Goal: Task Accomplishment & Management: Manage account settings

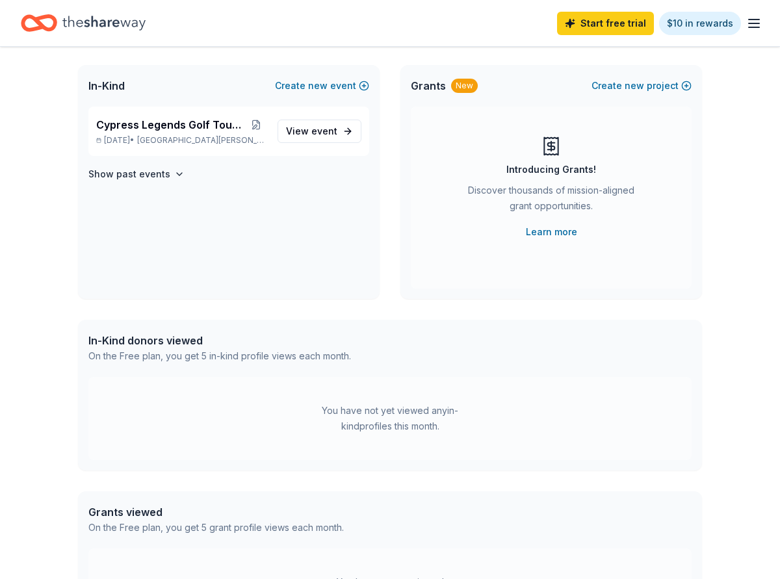
scroll to position [50, 0]
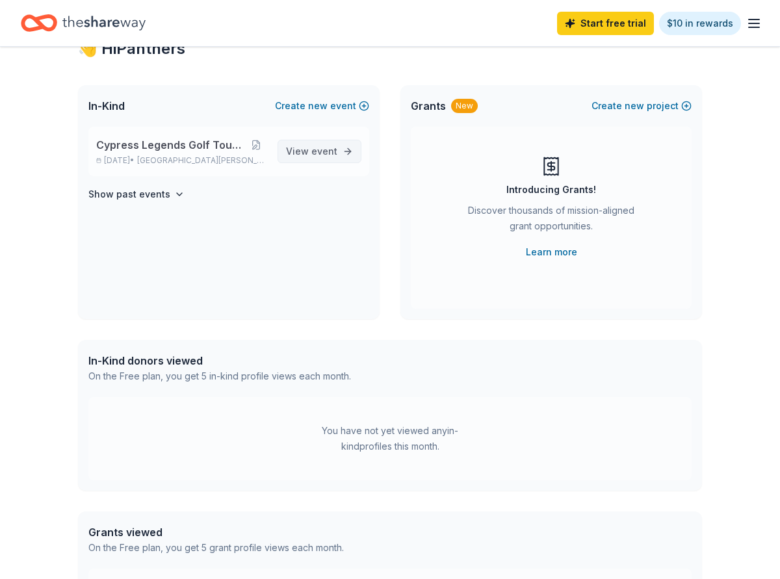
click at [320, 147] on span "event" at bounding box center [324, 151] width 26 height 11
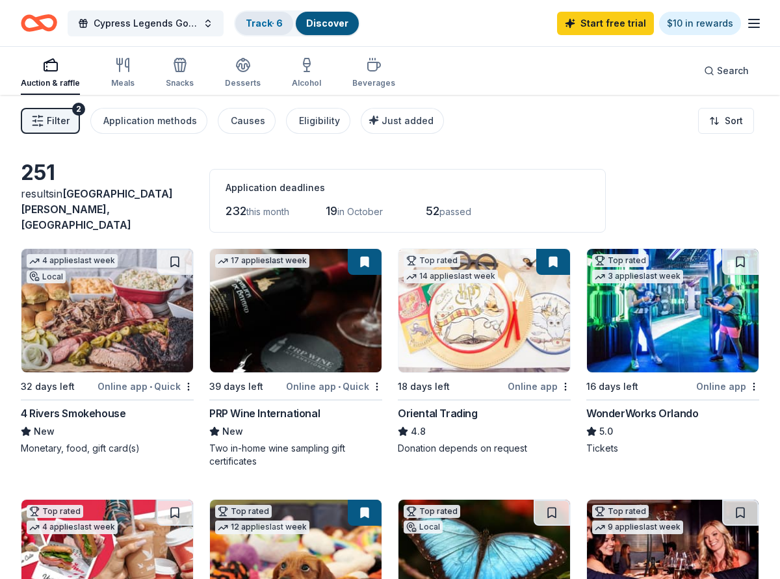
click at [275, 19] on link "Track · 6" at bounding box center [264, 23] width 37 height 11
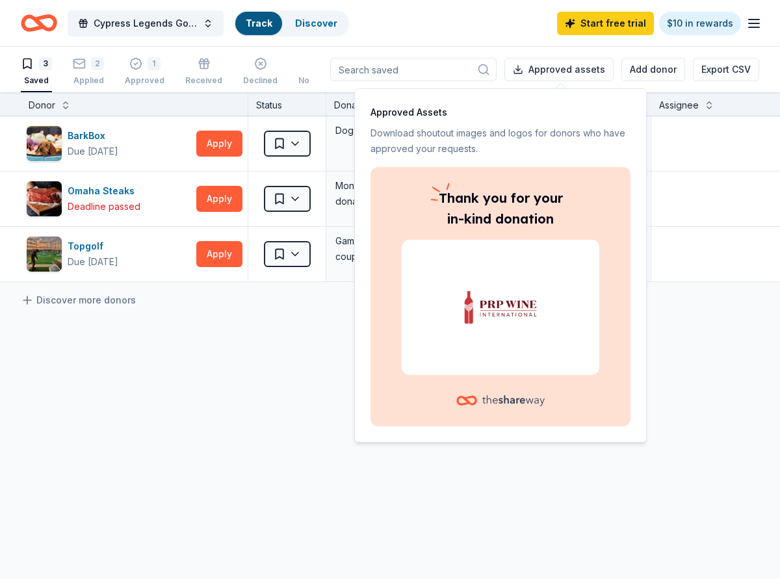
scroll to position [1, 0]
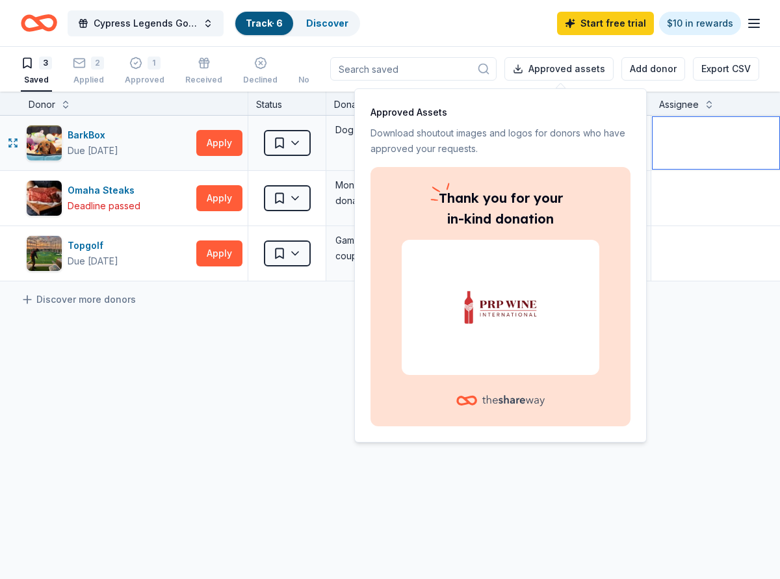
click at [712, 146] on textarea at bounding box center [715, 143] width 127 height 52
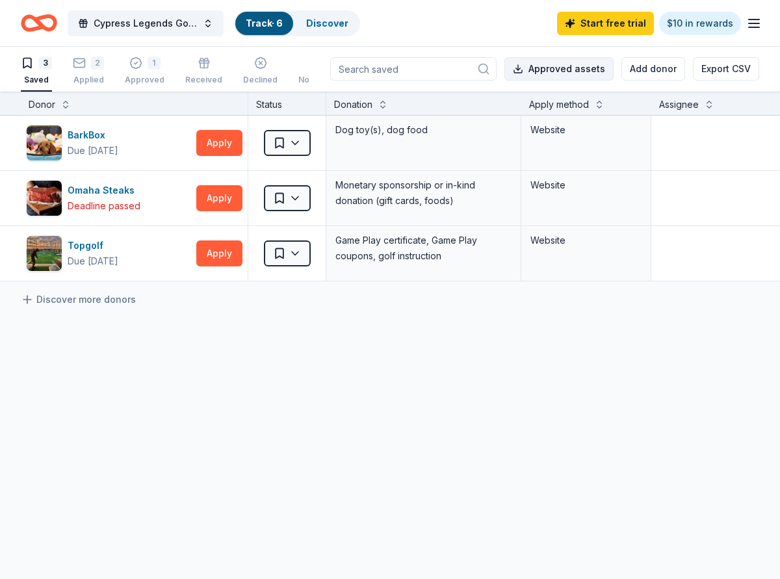
click at [561, 75] on button "Approved assets" at bounding box center [558, 68] width 109 height 23
click at [76, 71] on div "2 Applied" at bounding box center [88, 71] width 31 height 29
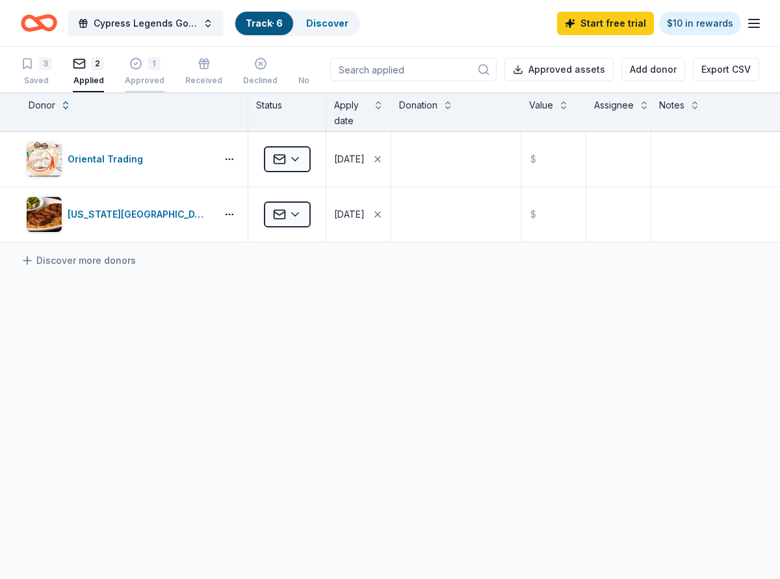
click at [148, 71] on div "1 Approved" at bounding box center [145, 71] width 40 height 29
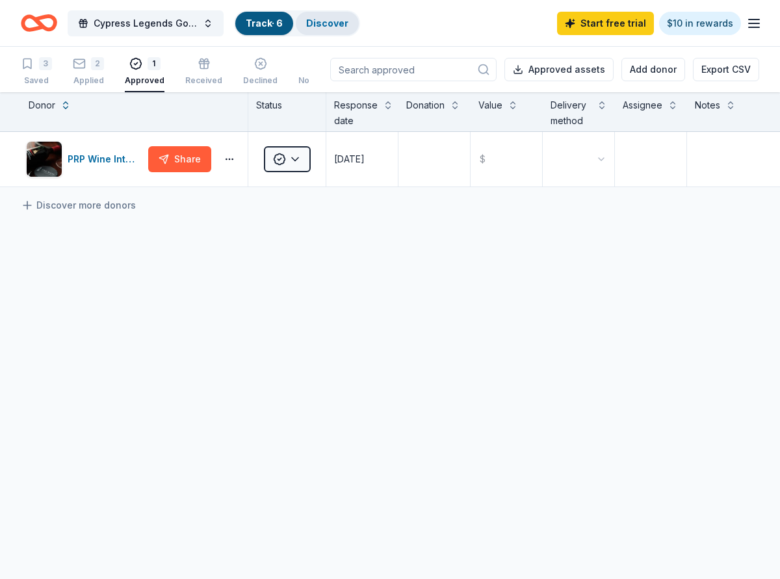
click at [337, 27] on link "Discover" at bounding box center [327, 23] width 42 height 11
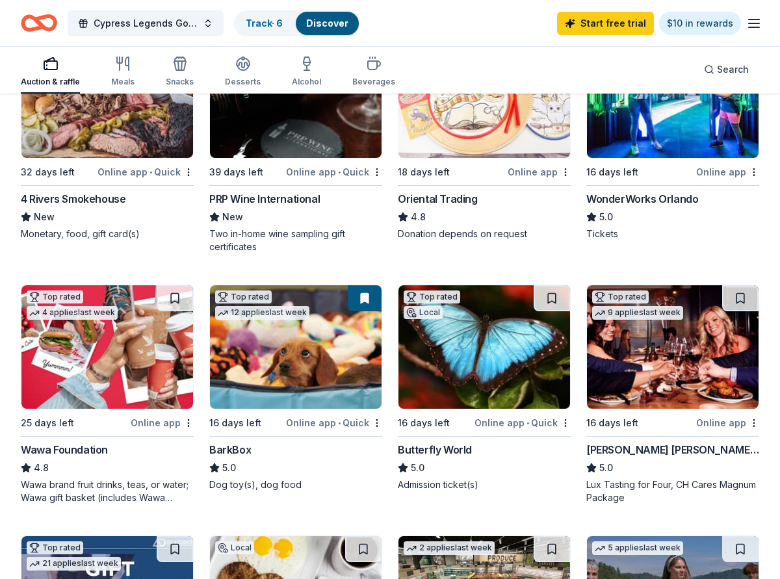
scroll to position [219, 0]
